Goal: Task Accomplishment & Management: Use online tool/utility

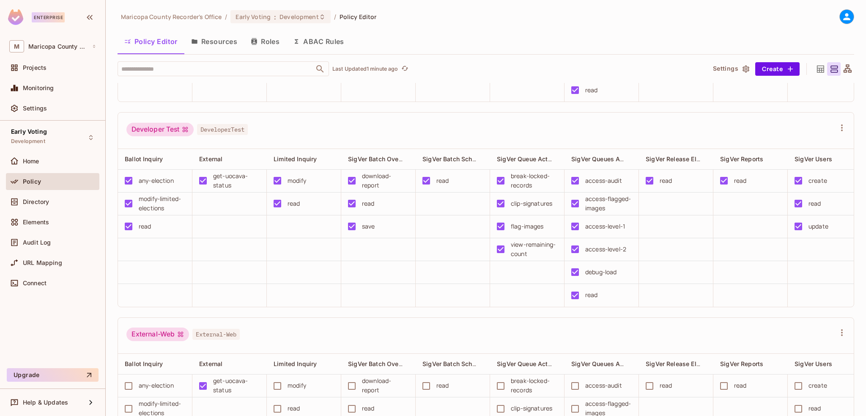
scroll to position [338, 0]
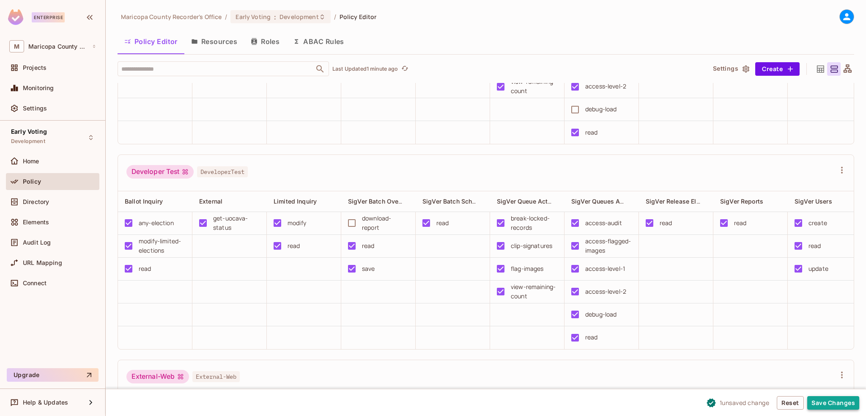
click at [840, 402] on button "Save Changes" at bounding box center [833, 403] width 52 height 14
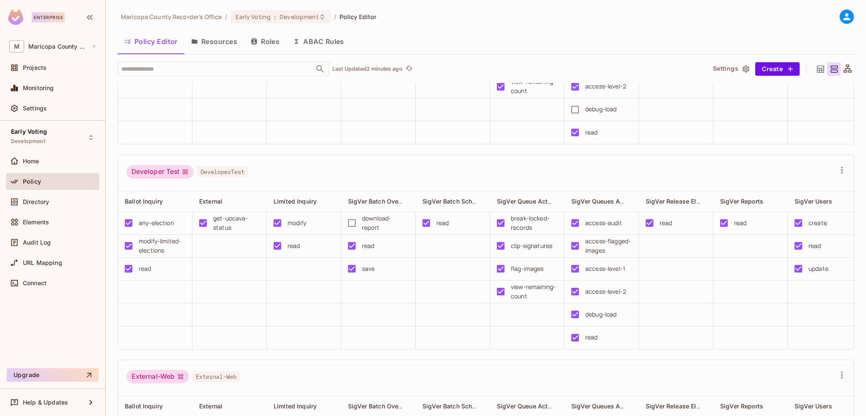
click at [517, 176] on div "Developer Test DeveloperTest" at bounding box center [486, 173] width 736 height 36
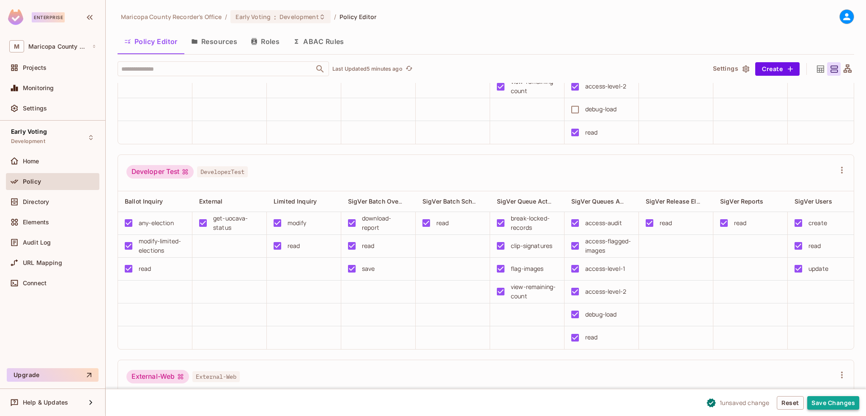
click at [834, 405] on button "Save Changes" at bounding box center [833, 403] width 52 height 14
click at [829, 400] on button "Save Changes" at bounding box center [833, 403] width 52 height 14
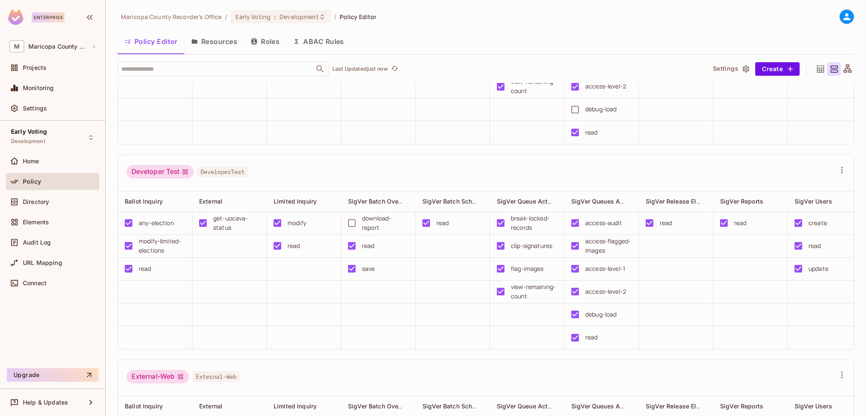
click at [616, 178] on div "Developer Test DeveloperTest" at bounding box center [480, 173] width 709 height 16
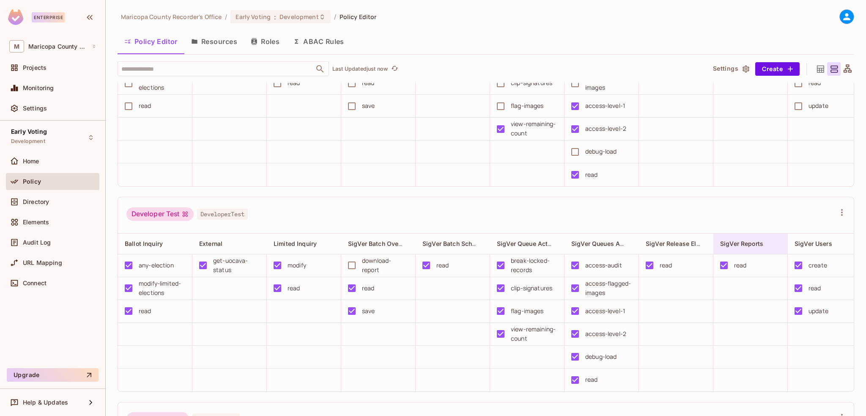
scroll to position [338, 0]
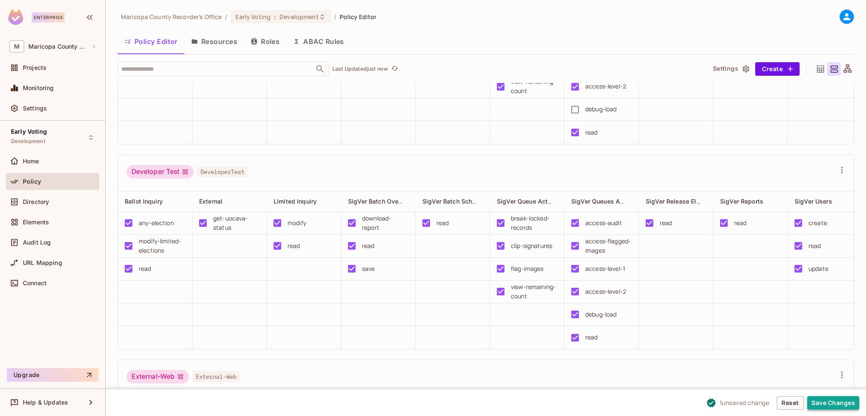
click at [828, 400] on button "Save Changes" at bounding box center [833, 403] width 52 height 14
